Goal: Information Seeking & Learning: Find specific page/section

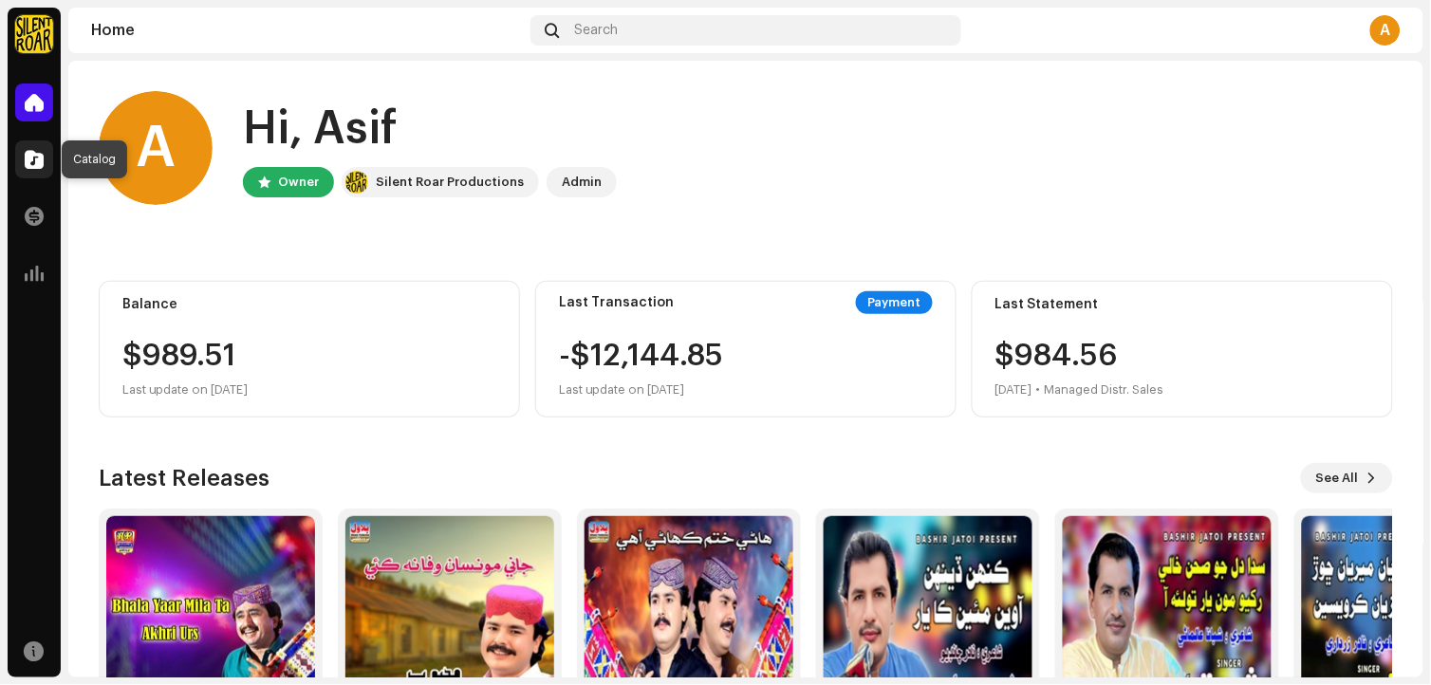
click at [34, 164] on span at bounding box center [34, 159] width 19 height 15
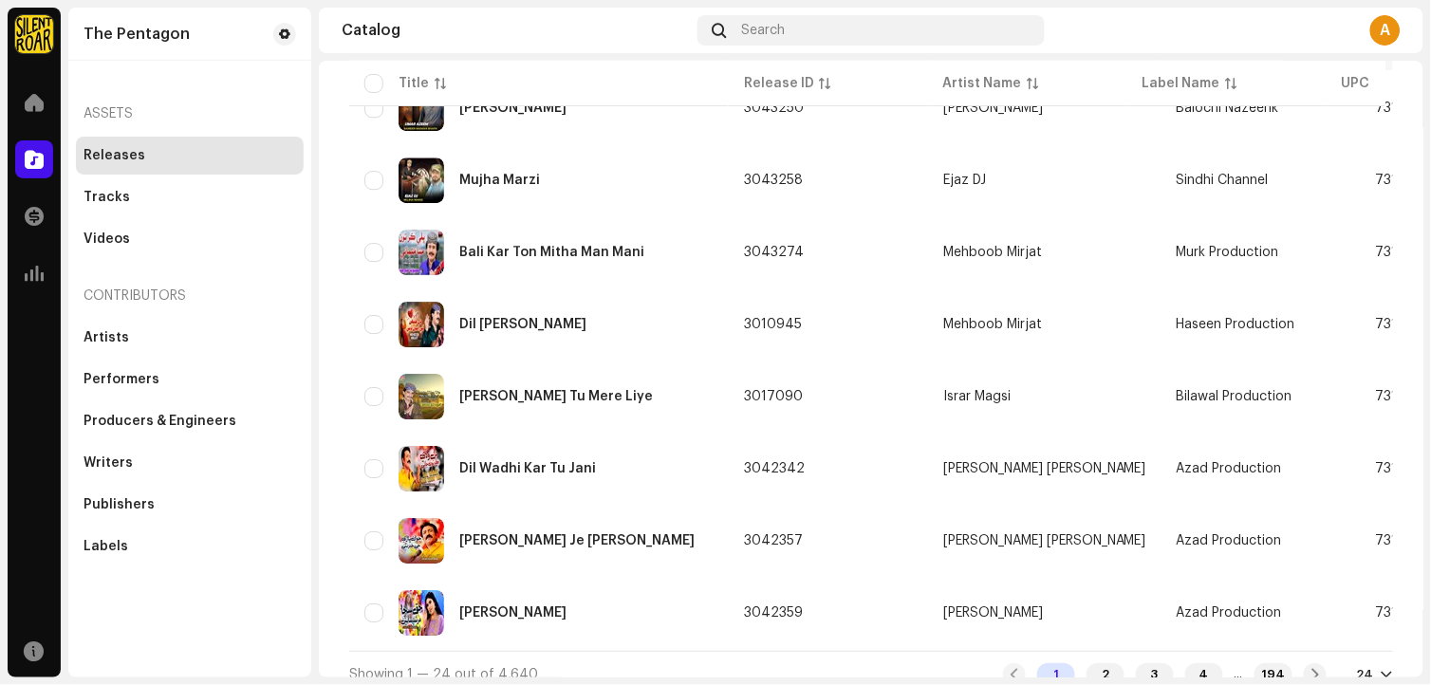
scroll to position [1388, 0]
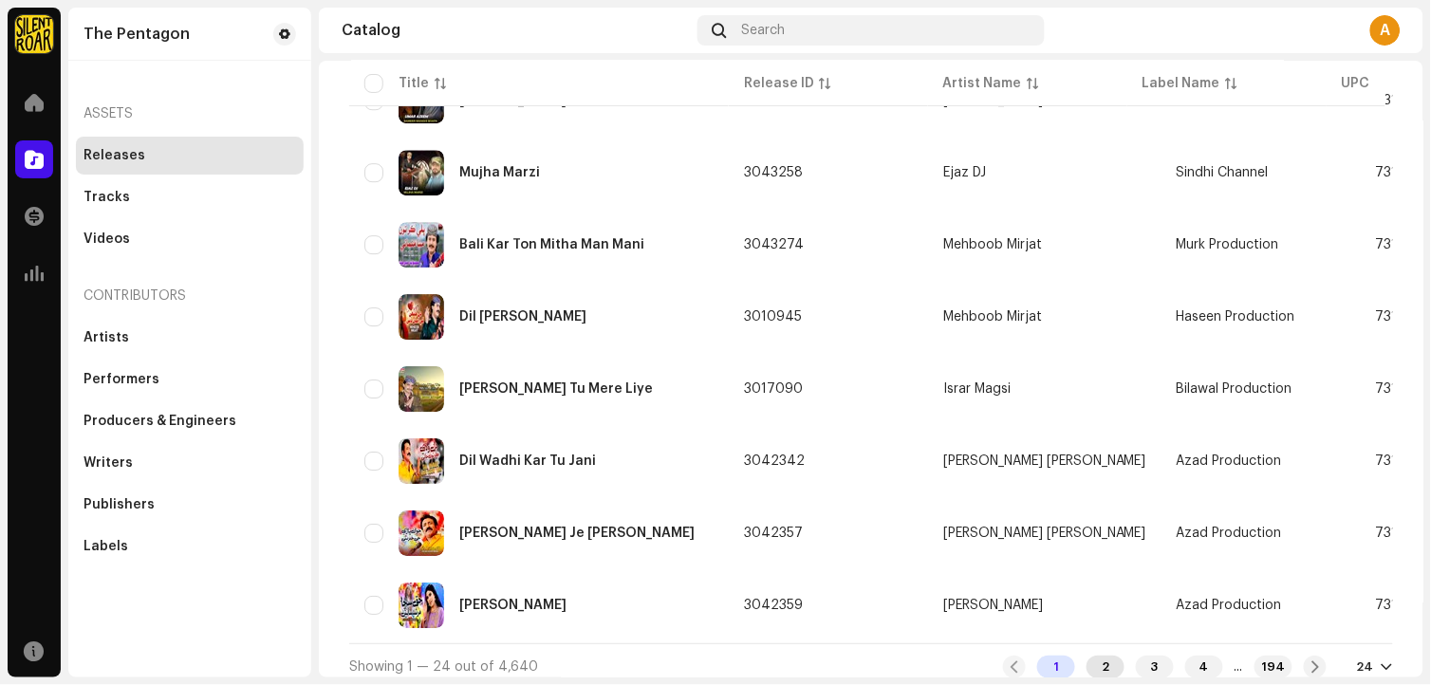
click at [1089, 658] on div "2" at bounding box center [1105, 667] width 38 height 23
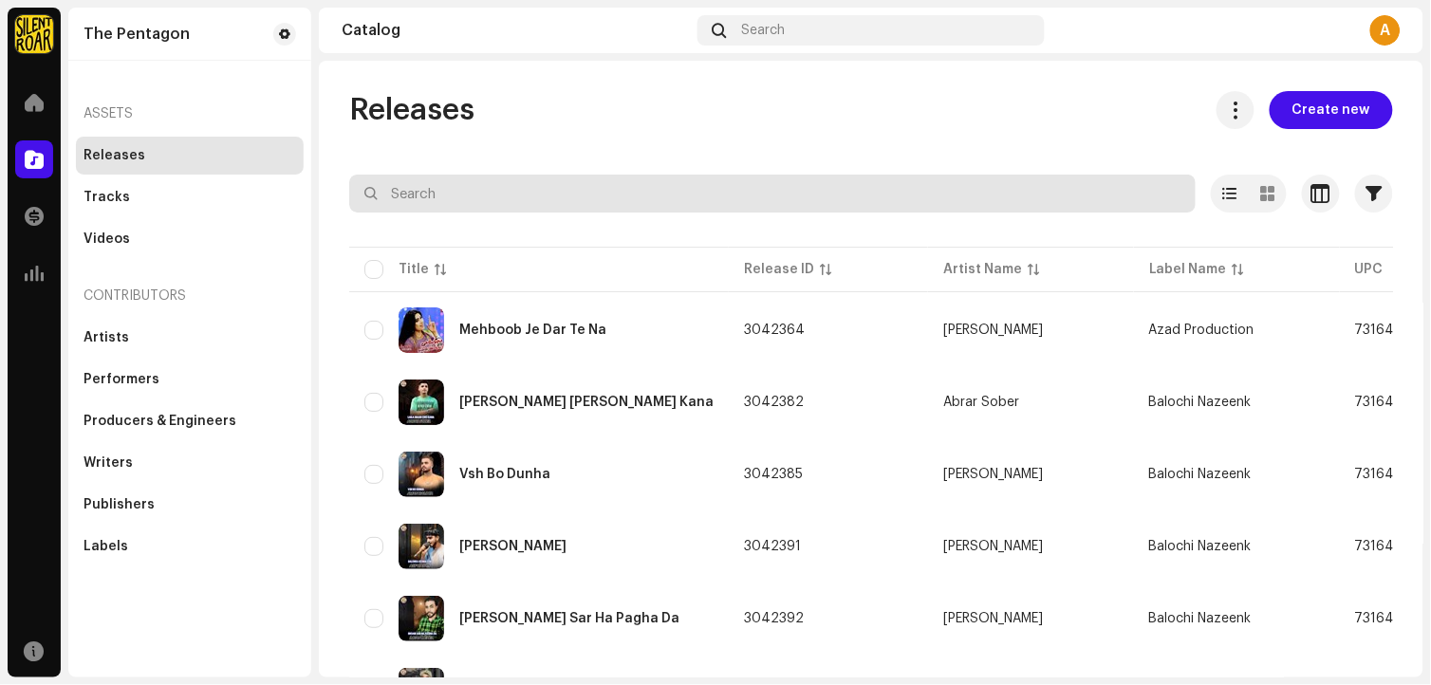
click at [535, 194] on input "text" at bounding box center [772, 194] width 846 height 38
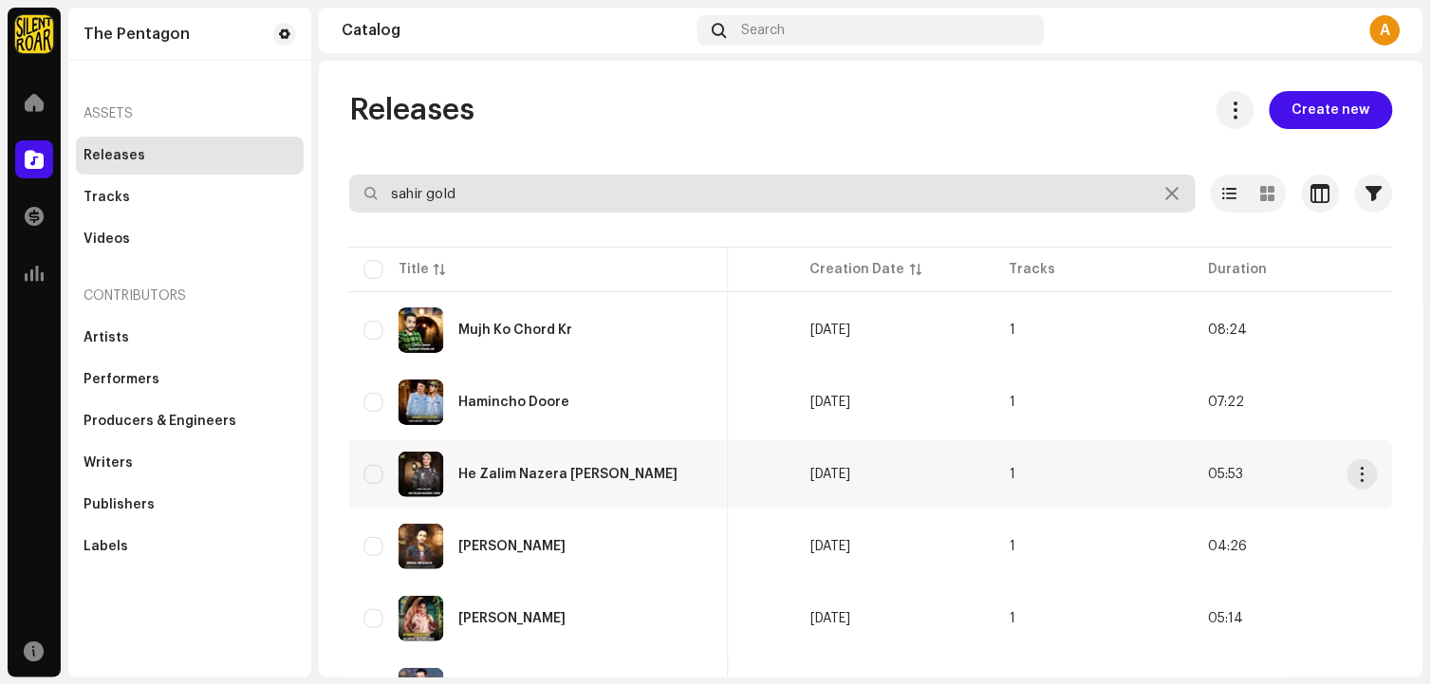
type input "sahir gold"
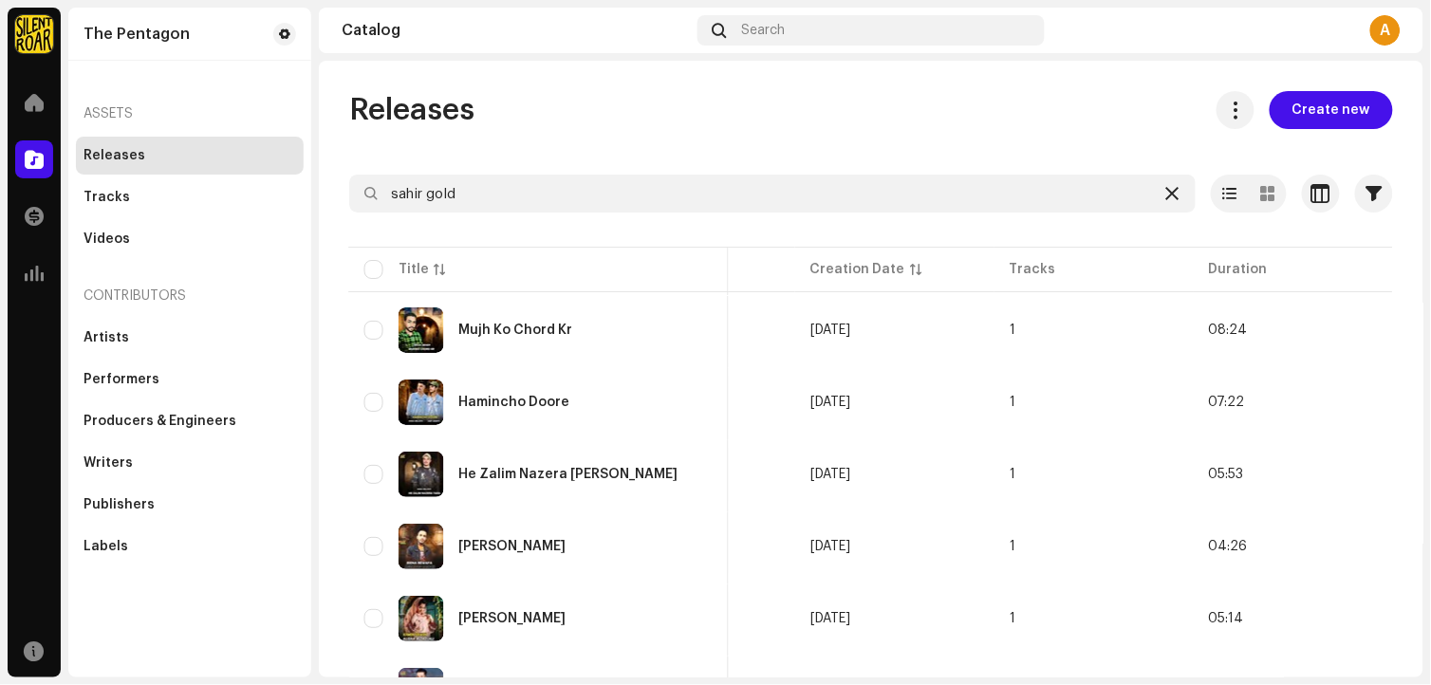
click at [1166, 200] on icon at bounding box center [1172, 193] width 13 height 15
